Goal: Transaction & Acquisition: Book appointment/travel/reservation

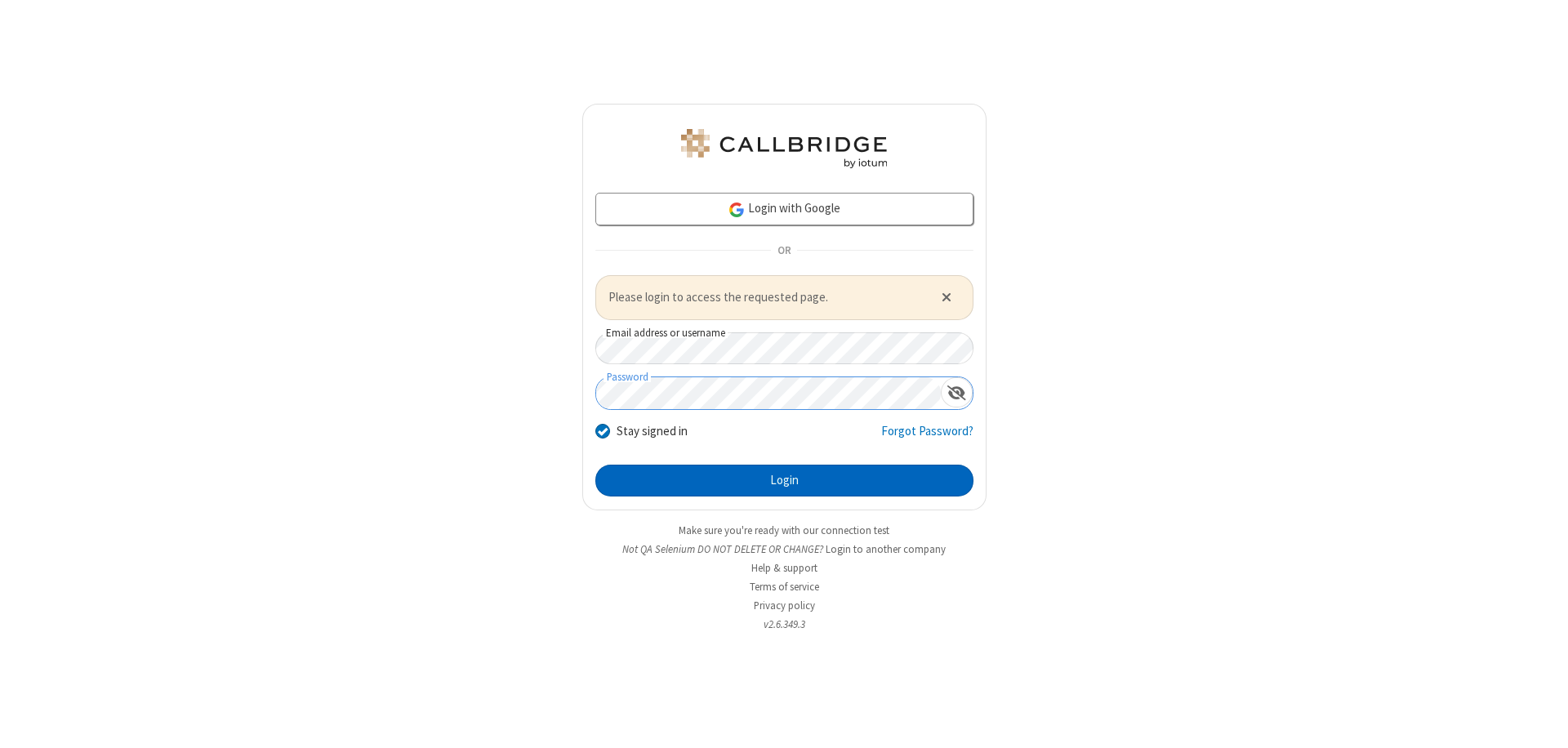
click at [784, 480] on button "Login" at bounding box center [784, 480] width 379 height 32
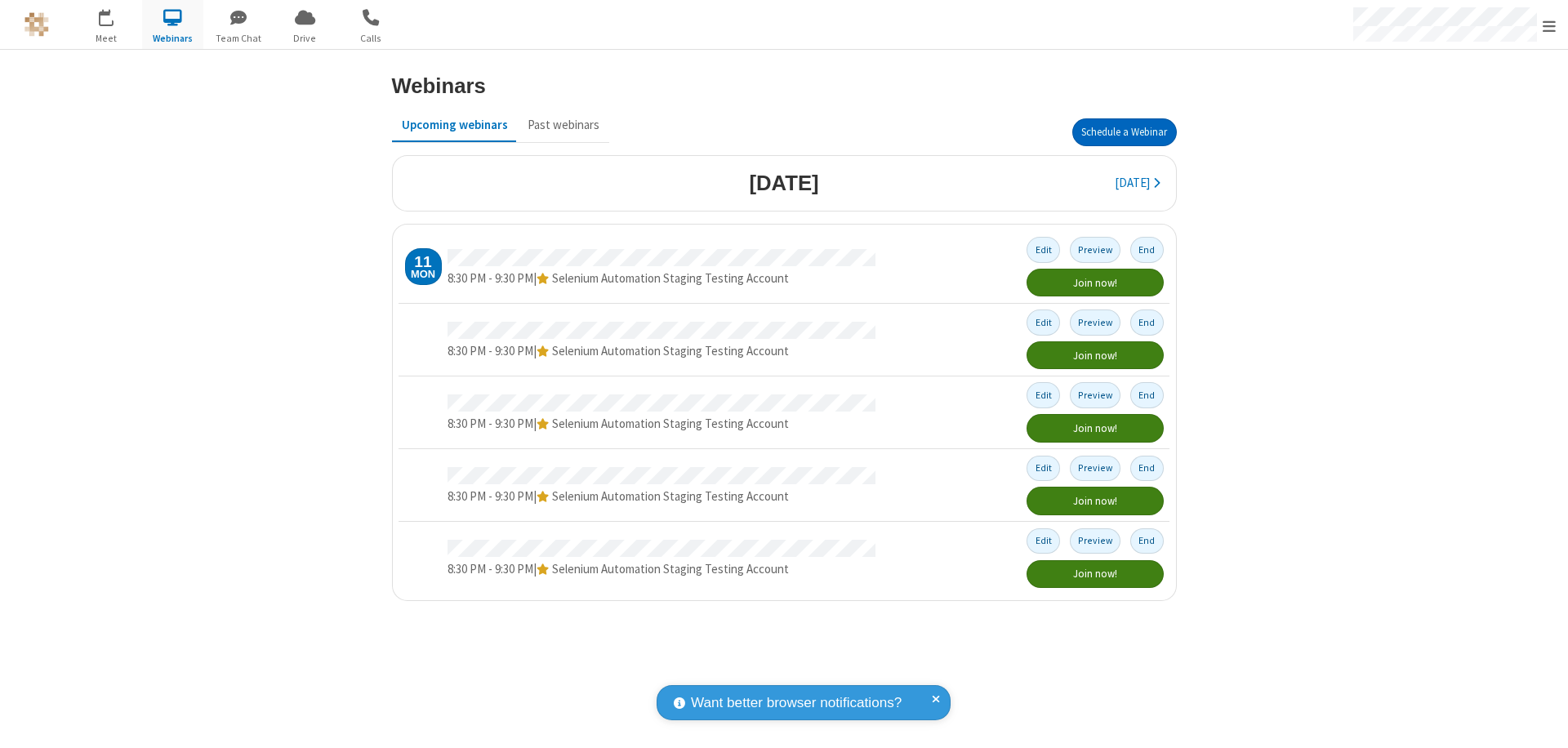
click at [1124, 133] on button "Schedule a Webinar" at bounding box center [1125, 133] width 104 height 28
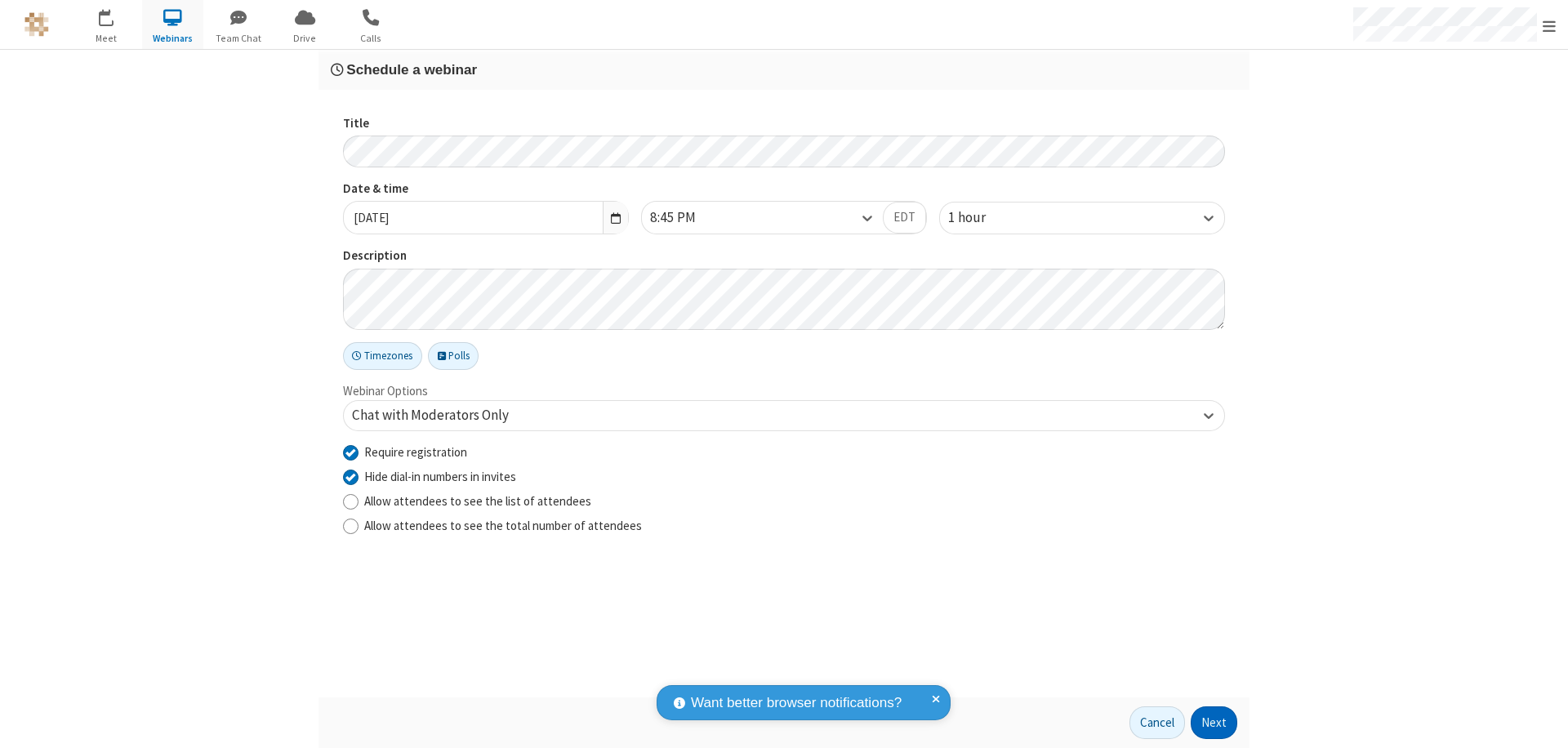
click at [1214, 723] on button "Next" at bounding box center [1214, 722] width 46 height 32
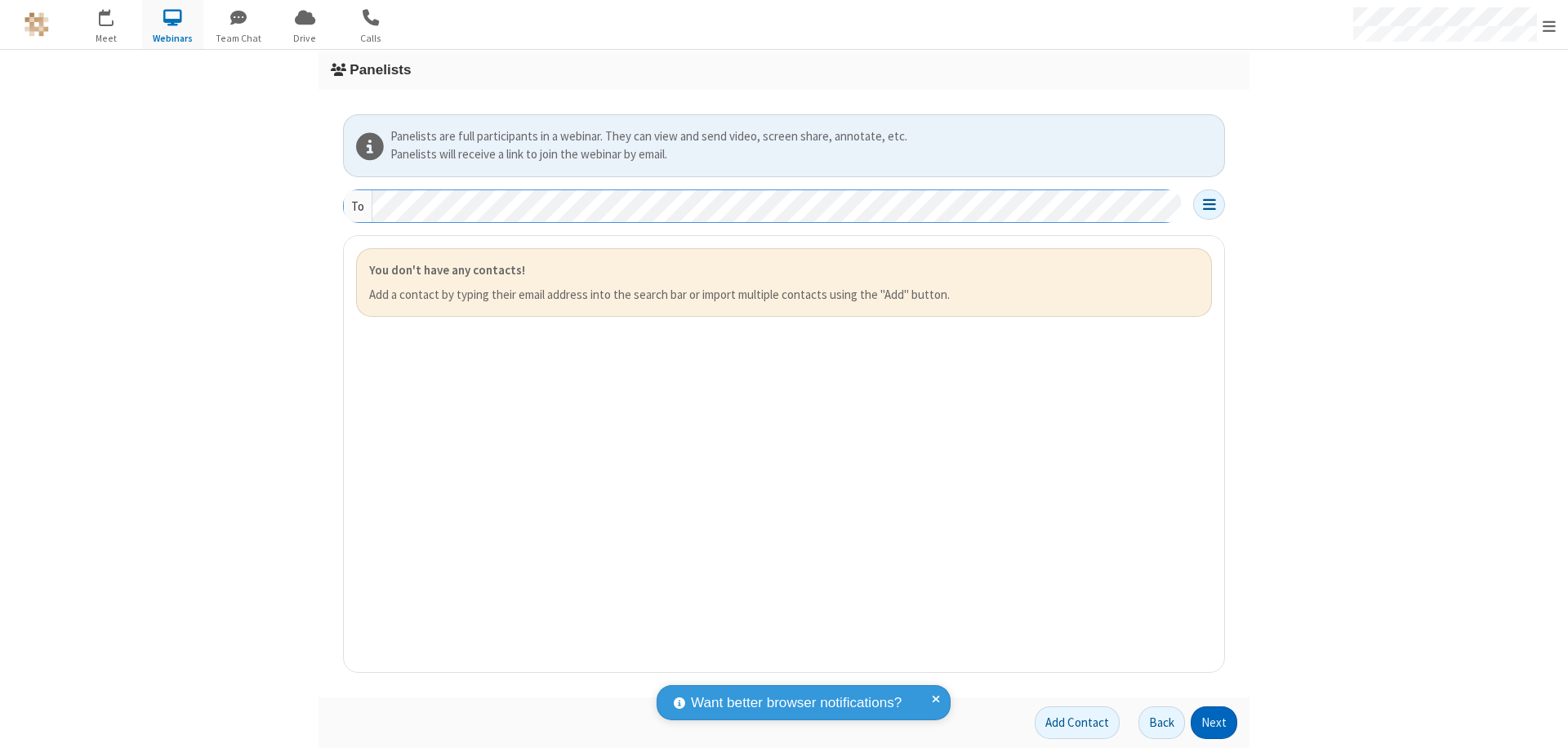
click at [1214, 723] on button "Next" at bounding box center [1214, 722] width 46 height 32
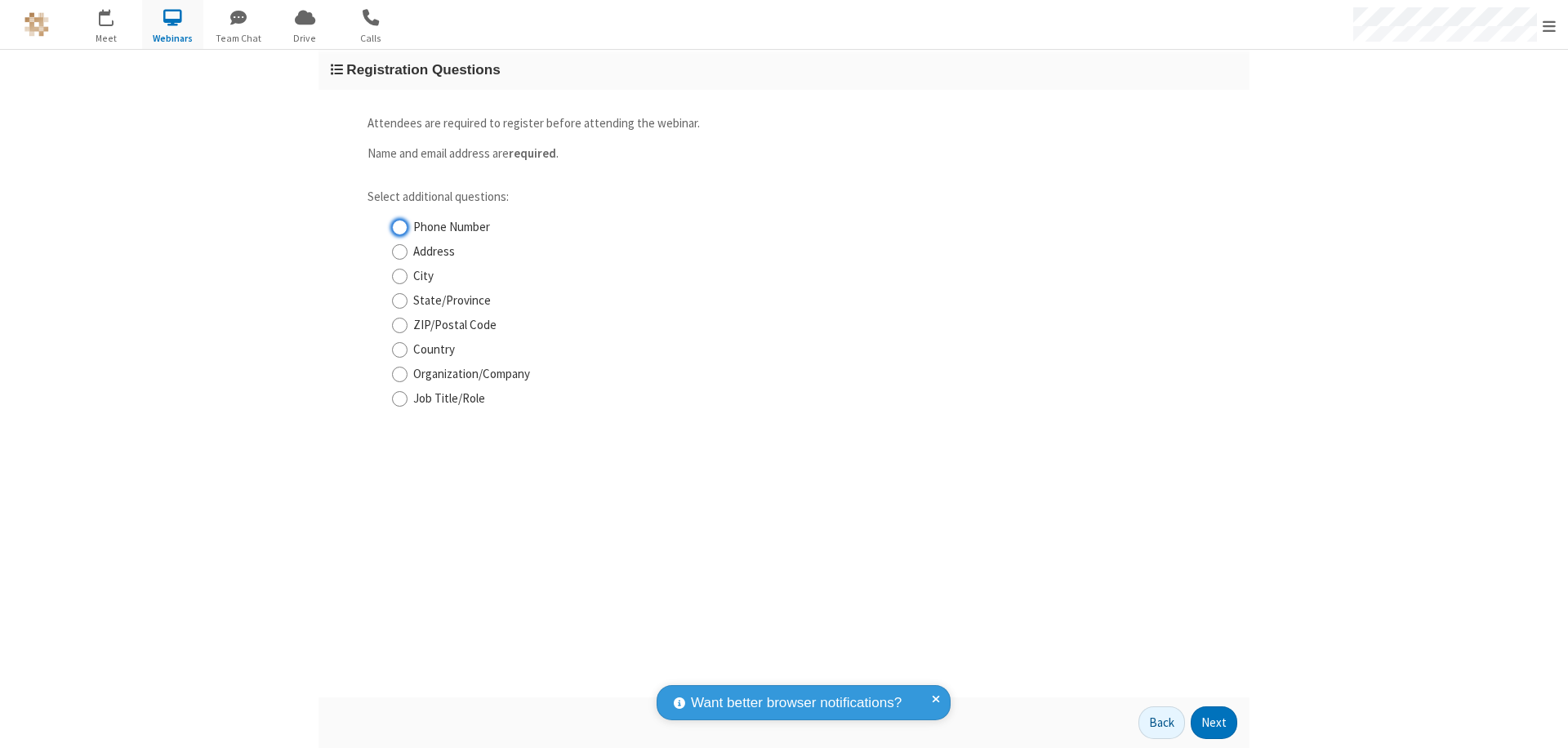
click at [399, 227] on input "Phone Number" at bounding box center [399, 227] width 16 height 17
checkbox input "true"
click at [1214, 723] on button "Next" at bounding box center [1214, 722] width 46 height 32
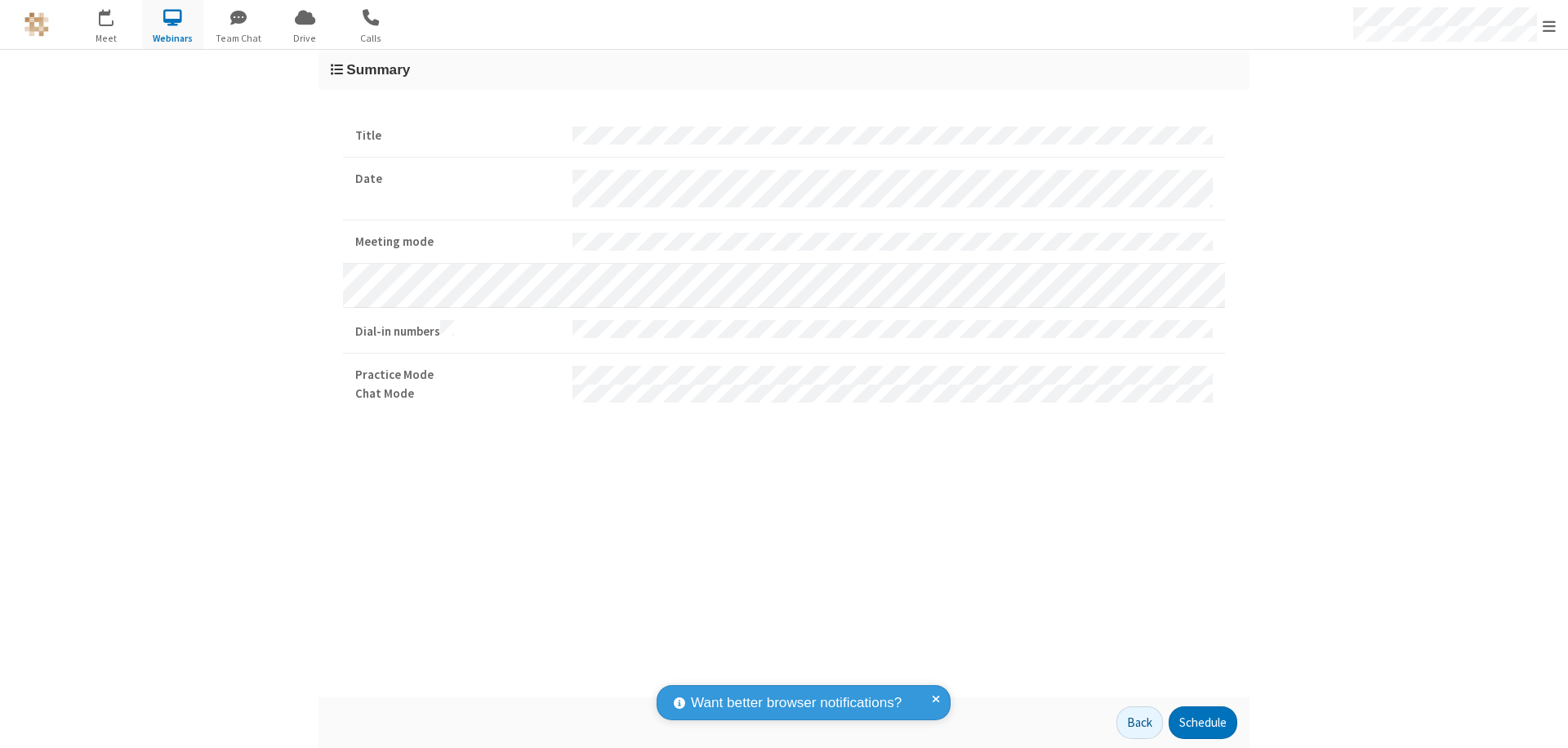
click at [1203, 723] on button "Schedule" at bounding box center [1203, 722] width 69 height 32
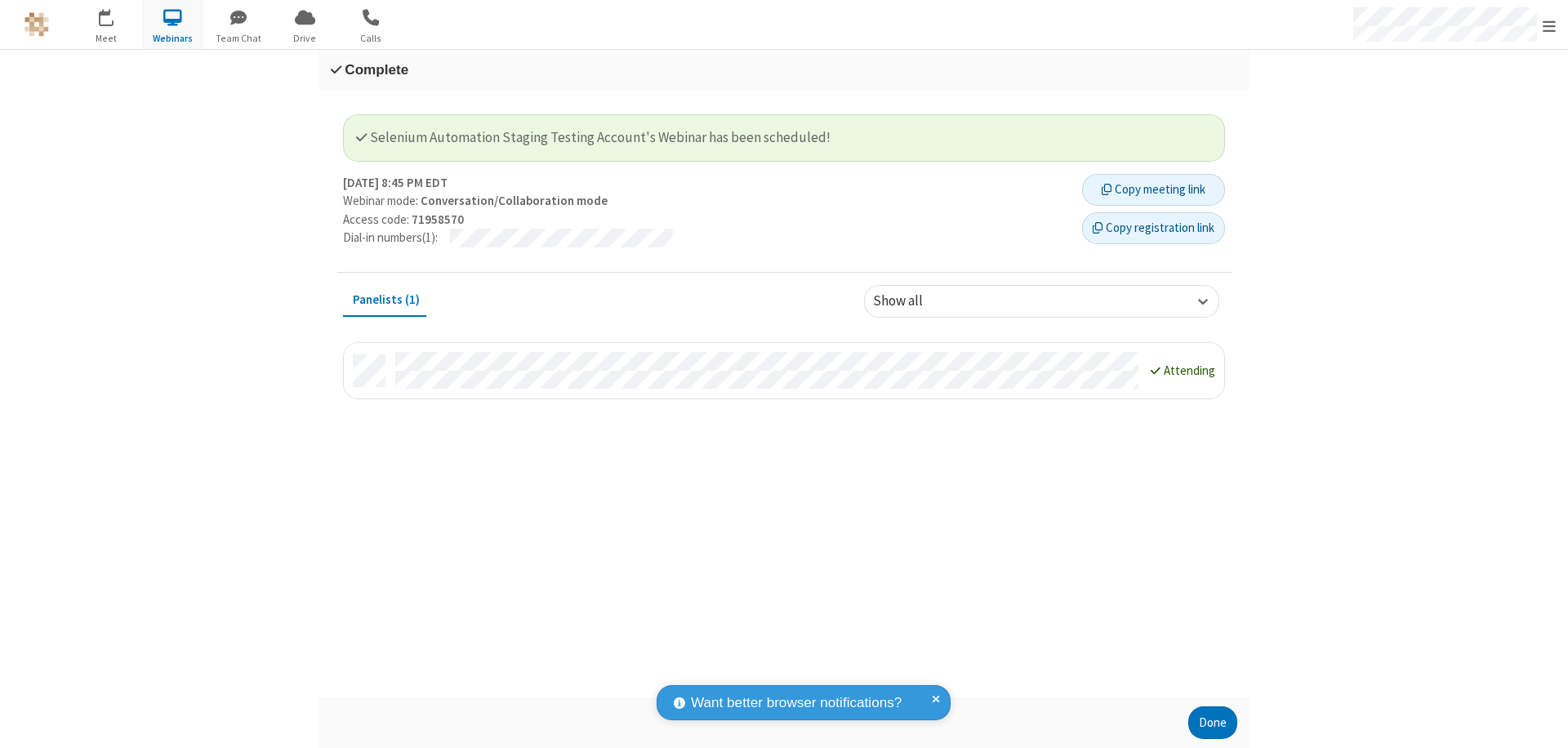
click at [1153, 228] on button "Copy registration link" at bounding box center [1154, 228] width 143 height 32
click at [1213, 723] on button "Done" at bounding box center [1213, 722] width 49 height 32
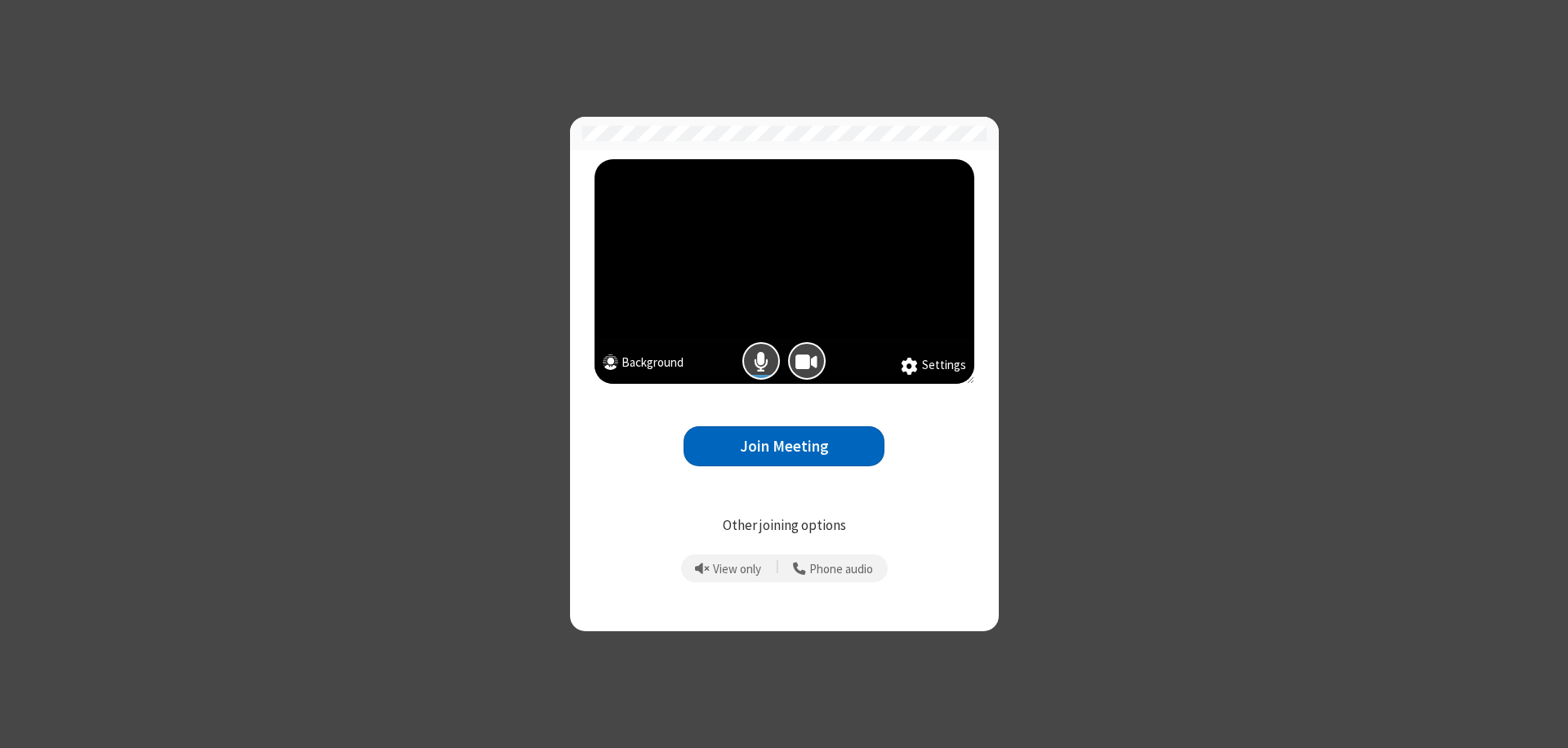
click at [784, 446] on button "Join Meeting" at bounding box center [784, 446] width 201 height 40
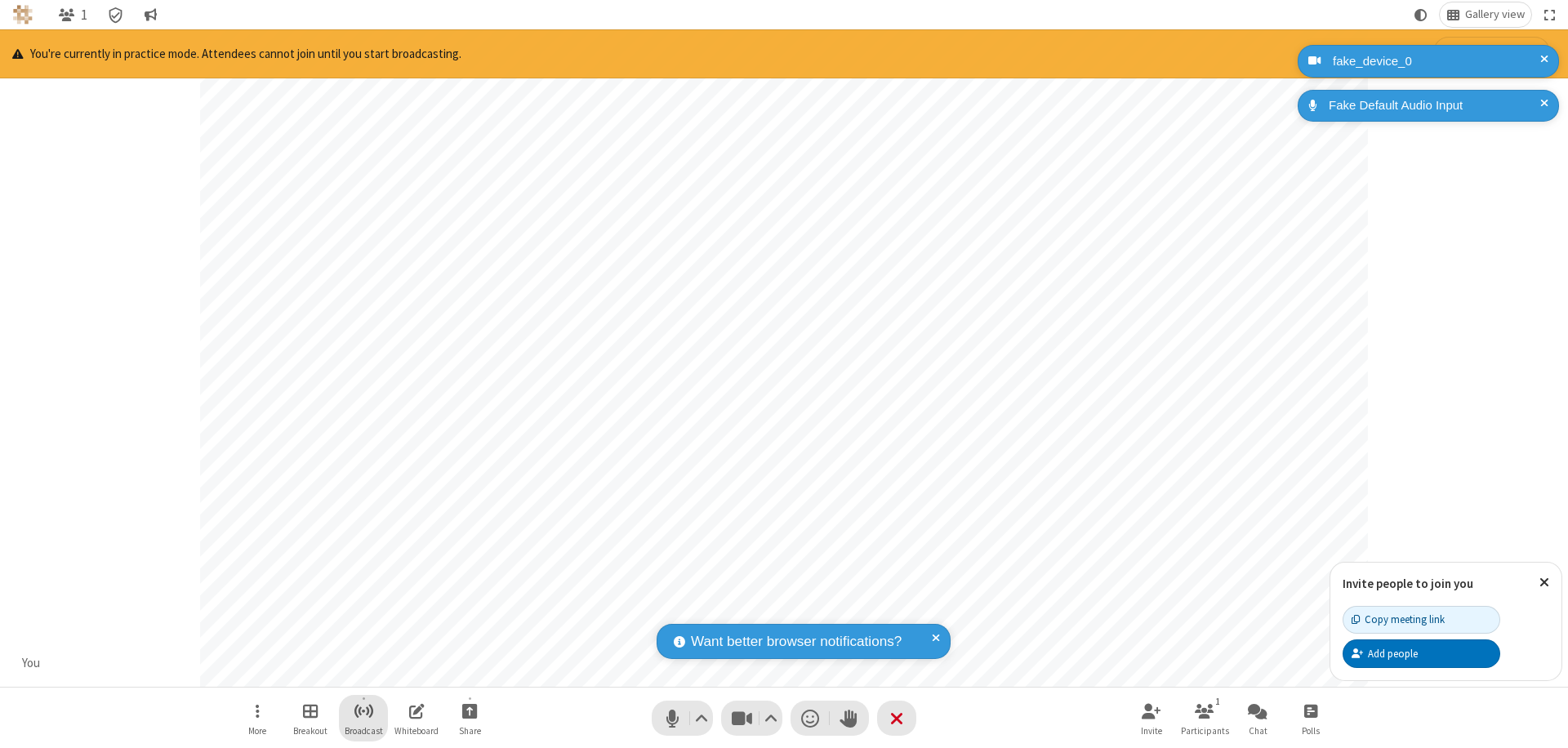
click at [363, 711] on span "Start broadcast" at bounding box center [364, 711] width 21 height 21
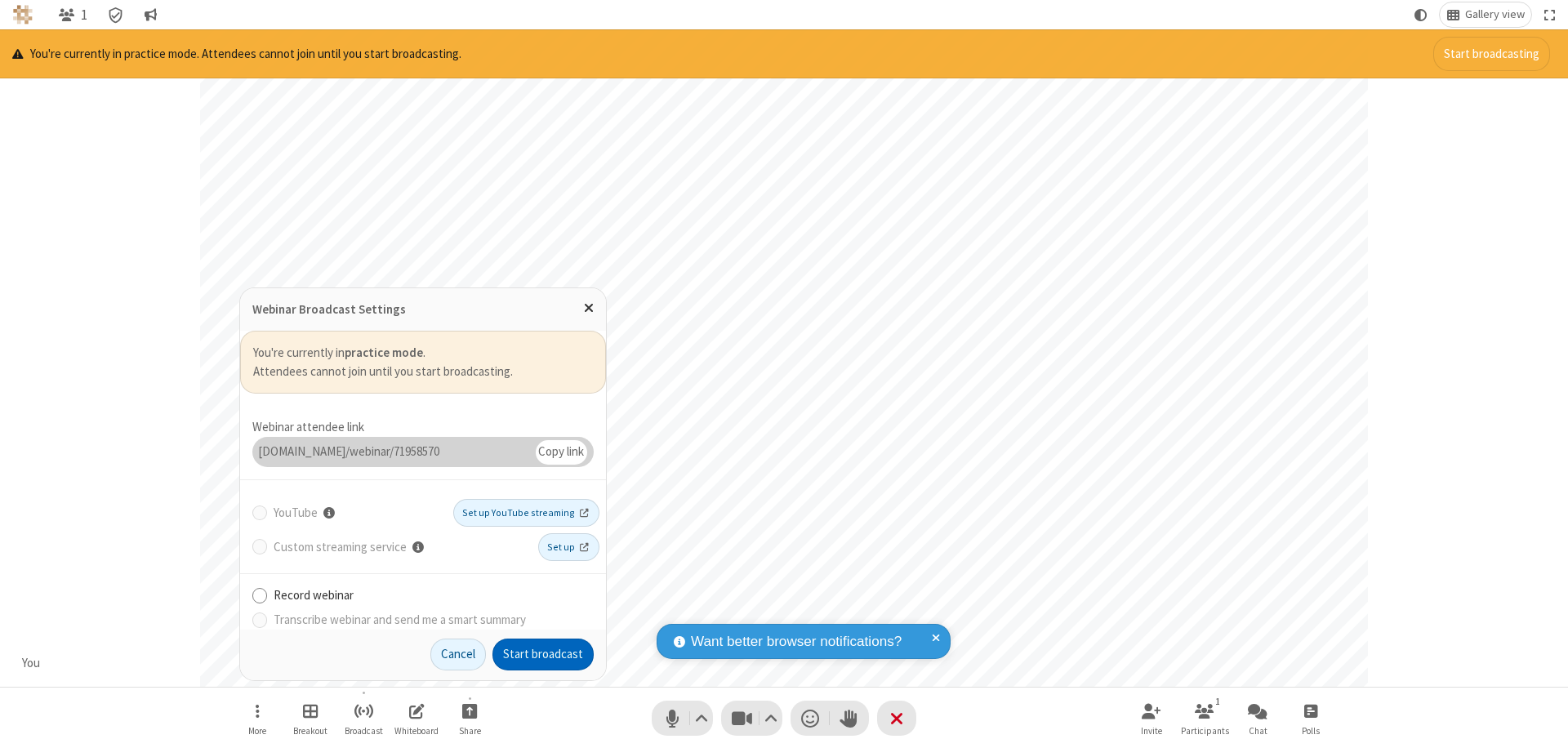
click at [543, 654] on button "Start broadcast" at bounding box center [543, 654] width 101 height 32
